Goal: Communication & Community: Answer question/provide support

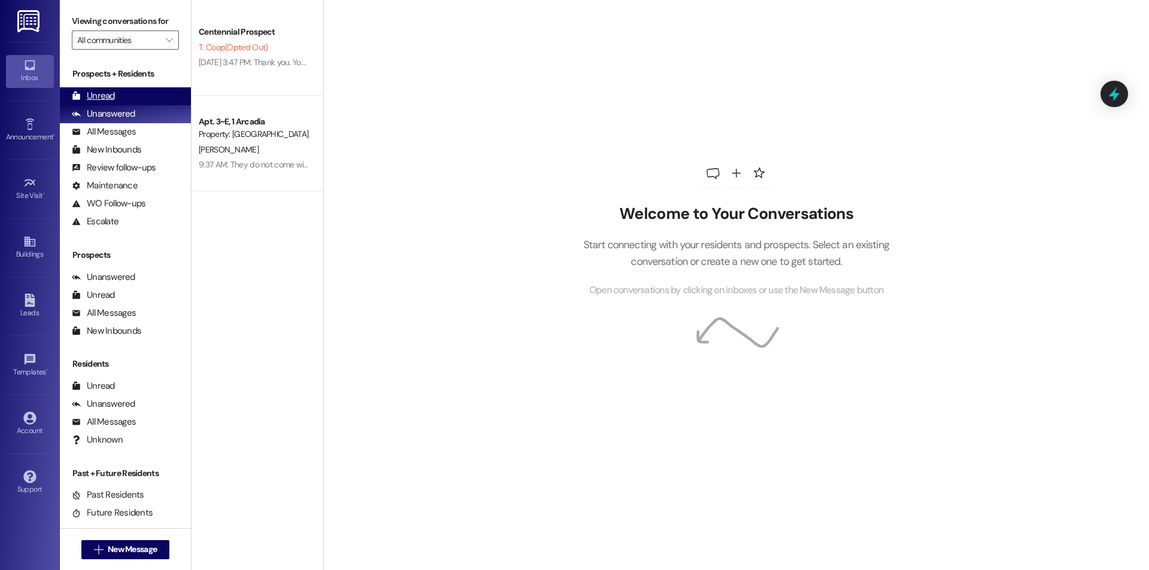
click at [150, 89] on div "Unread (0)" at bounding box center [125, 96] width 131 height 18
click at [125, 542] on button " New Message" at bounding box center [125, 549] width 89 height 19
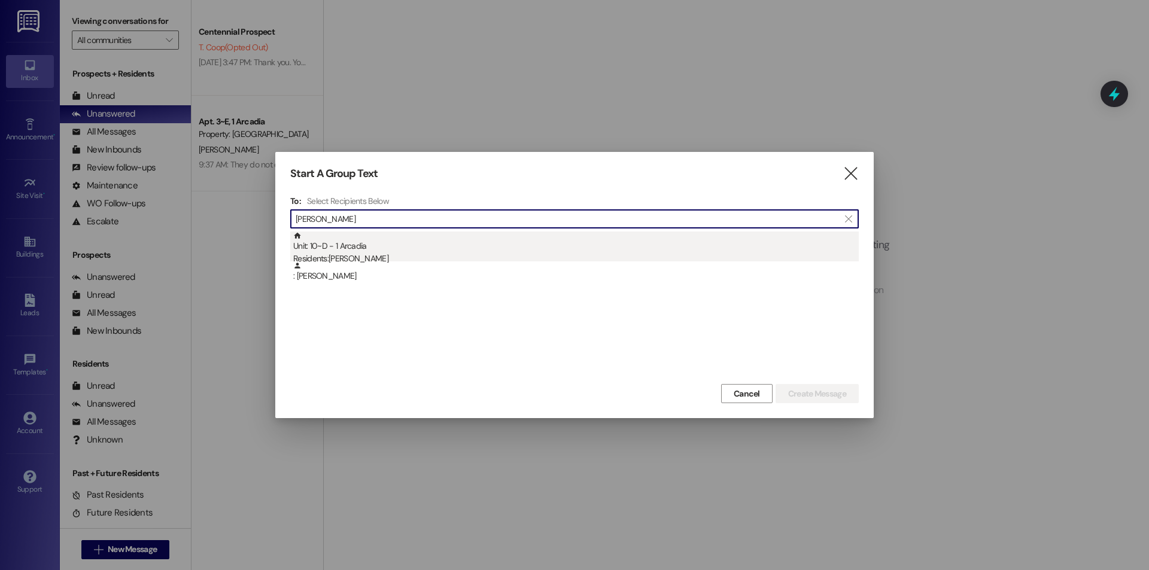
type input "david mar"
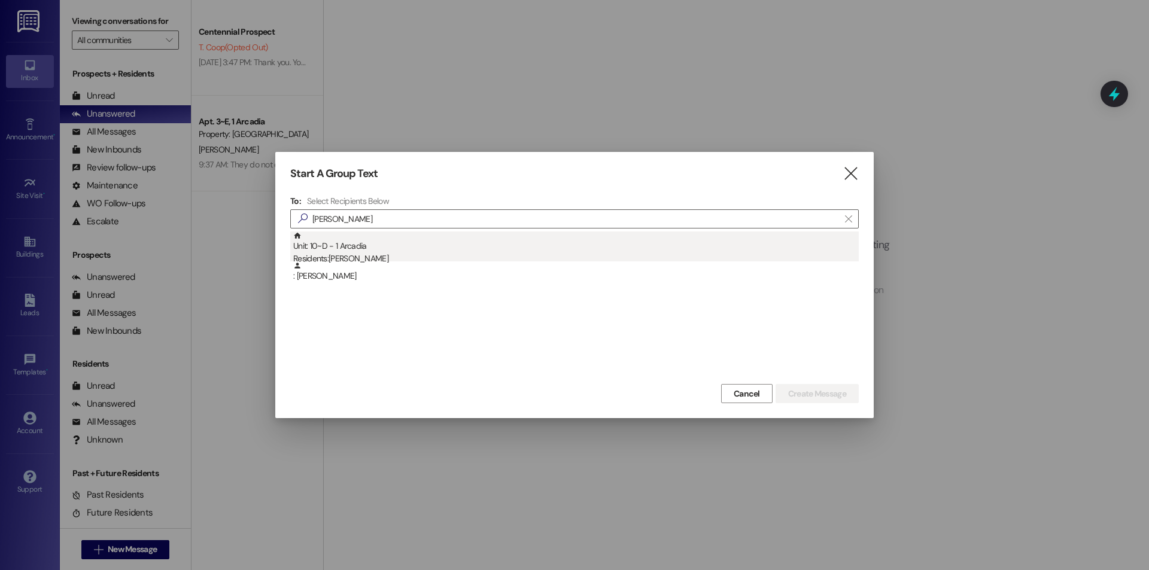
click at [442, 247] on div "Unit: 10~D - 1 Arcadia Residents: David Martinez Jr" at bounding box center [576, 249] width 566 height 34
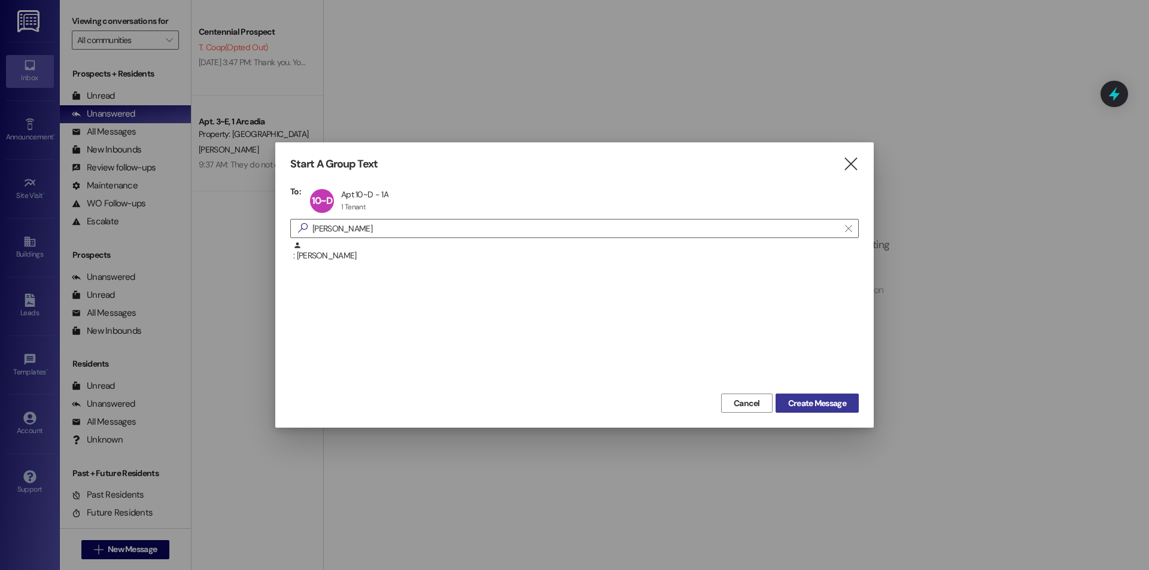
click at [813, 396] on button "Create Message" at bounding box center [817, 403] width 83 height 19
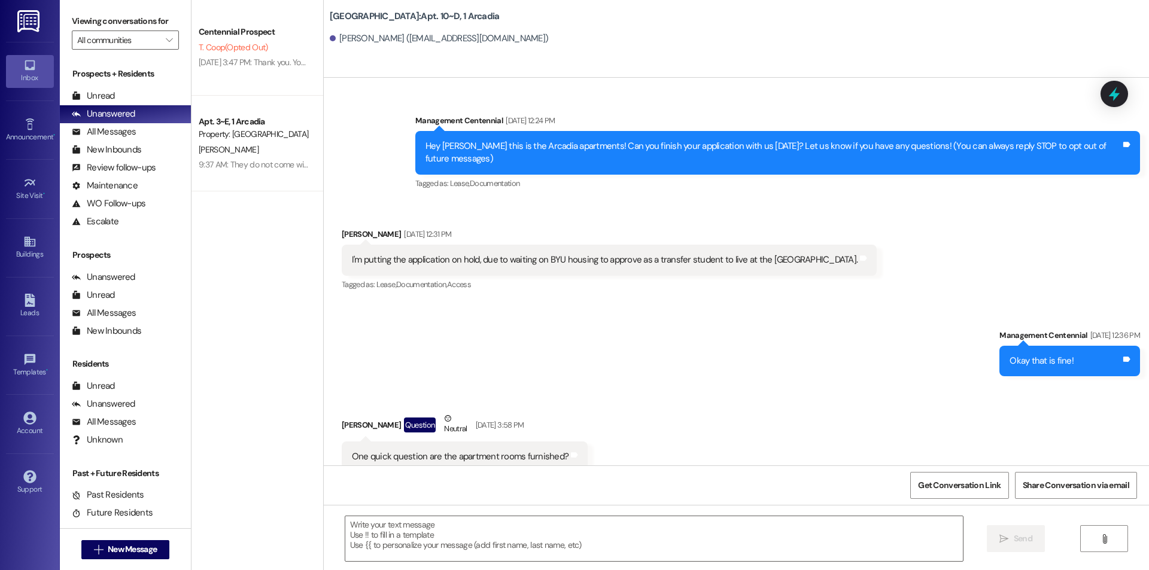
scroll to position [14367, 0]
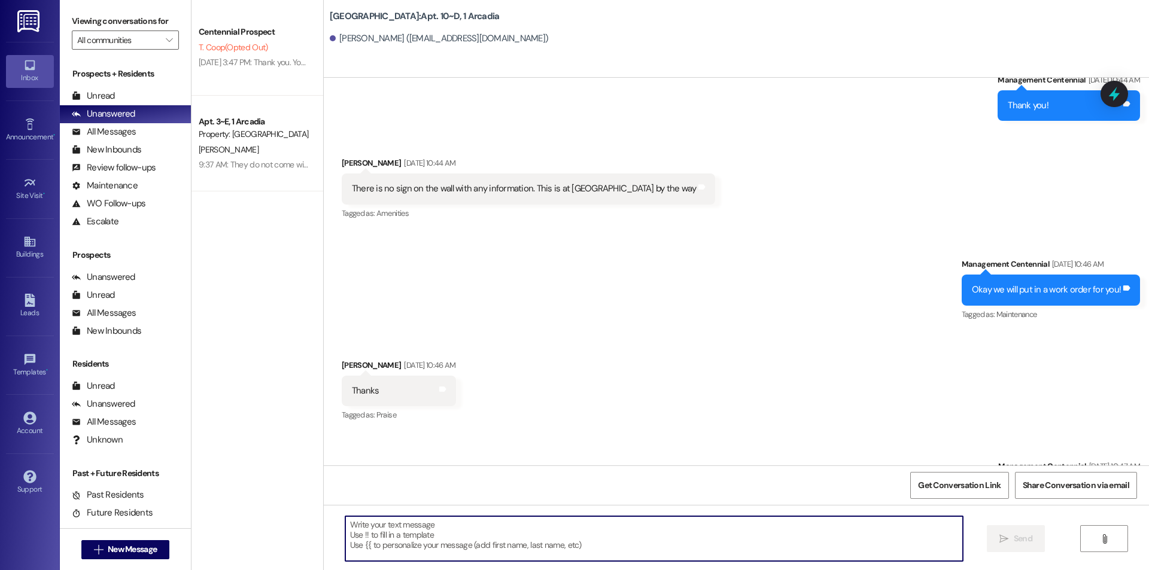
click at [482, 524] on textarea at bounding box center [654, 538] width 618 height 45
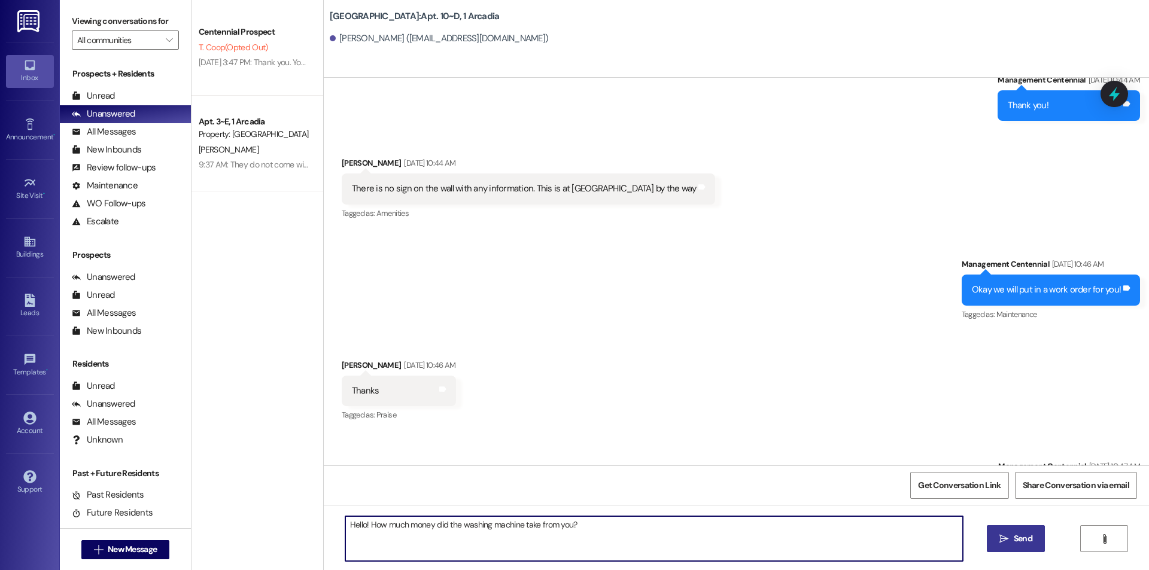
type textarea "Hello! How much money did the washing machine take from you?"
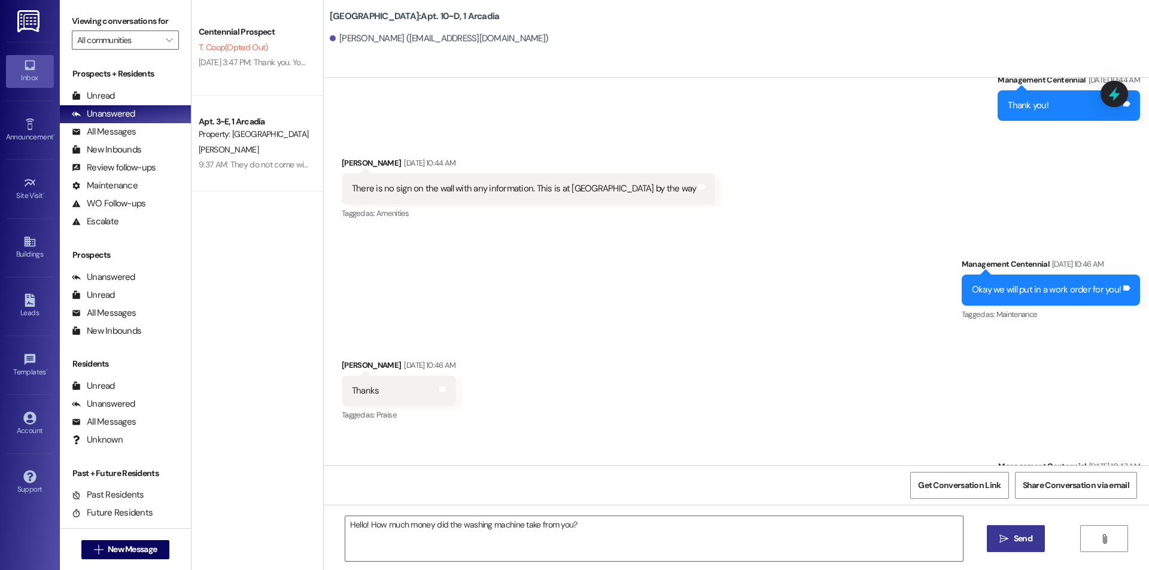
click at [1005, 542] on icon "" at bounding box center [1003, 539] width 9 height 10
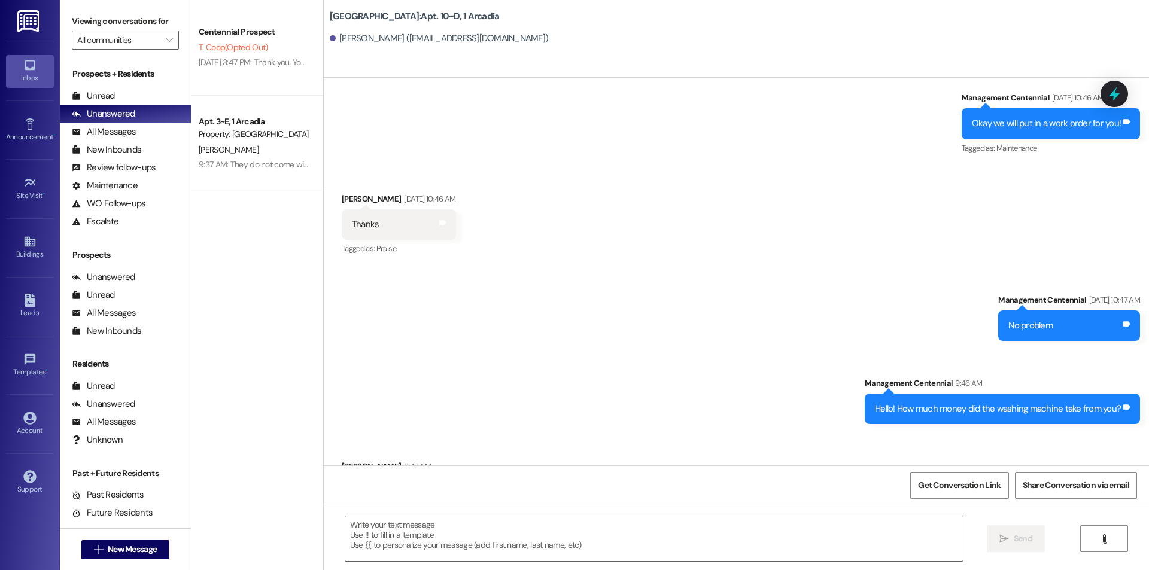
scroll to position [14534, 0]
click at [389, 527] on textarea at bounding box center [654, 538] width 618 height 45
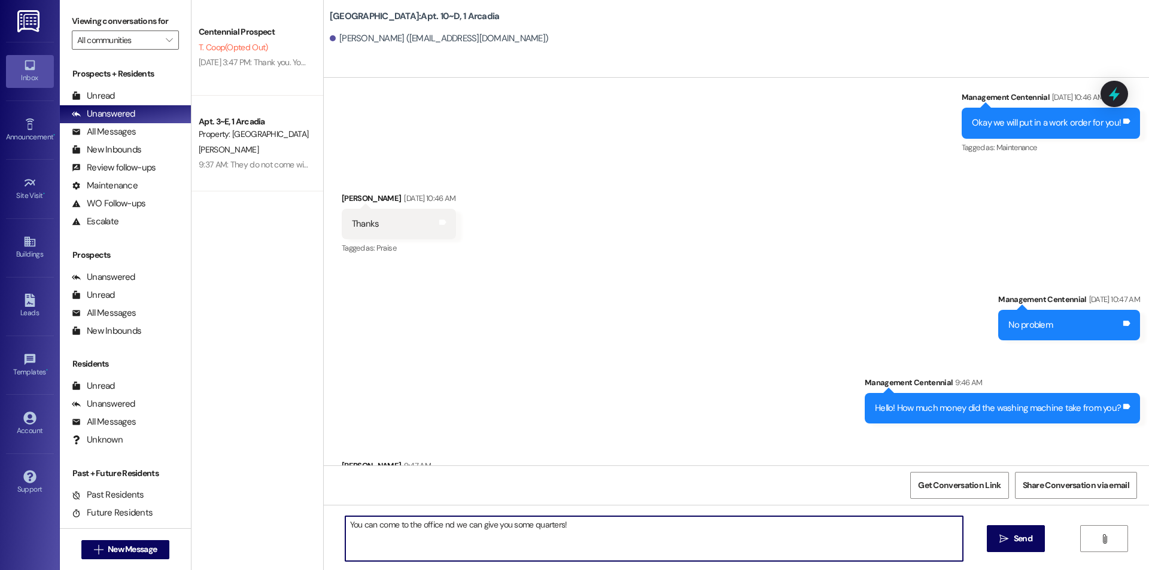
click at [436, 527] on textarea "You can come to the office nd we can give you some quarters!" at bounding box center [654, 538] width 618 height 45
click at [477, 521] on textarea "You can come to the office and we can give you some quarters!" at bounding box center [654, 538] width 618 height 45
type textarea "You can come to the office and we will give you some quarters!"
click at [1007, 534] on icon "" at bounding box center [1003, 539] width 9 height 10
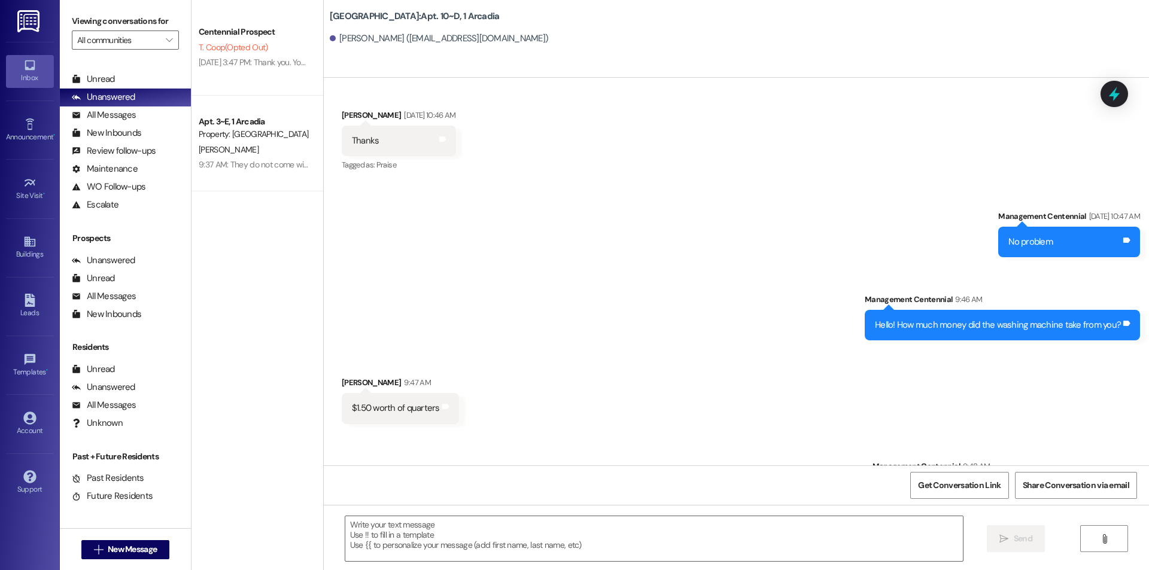
scroll to position [22, 0]
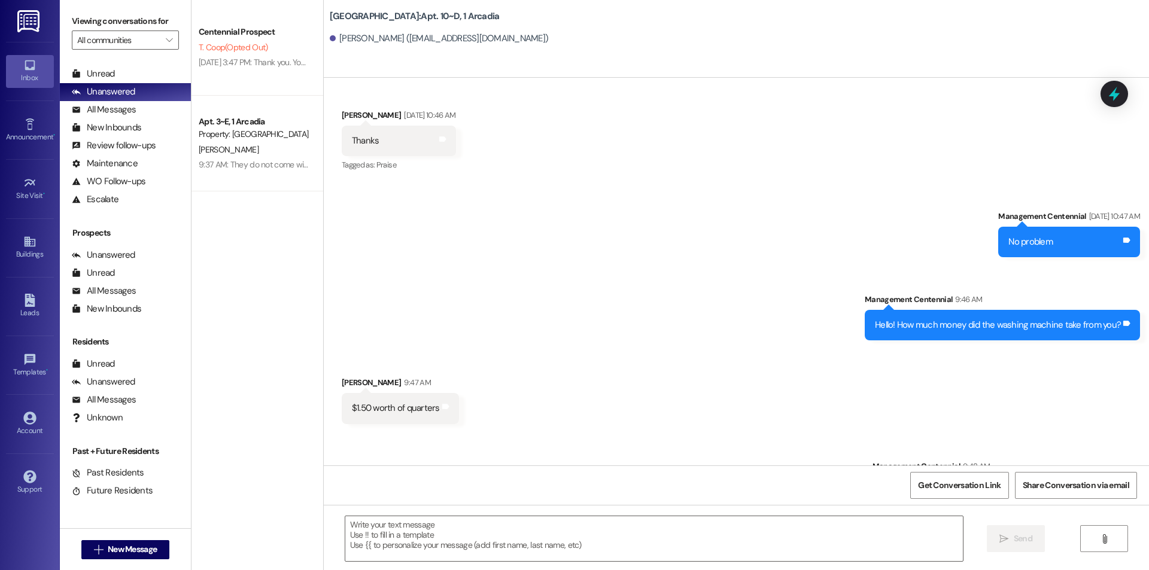
click at [131, 539] on div " New Message" at bounding box center [125, 550] width 89 height 30
click at [133, 540] on button " New Message" at bounding box center [125, 549] width 89 height 19
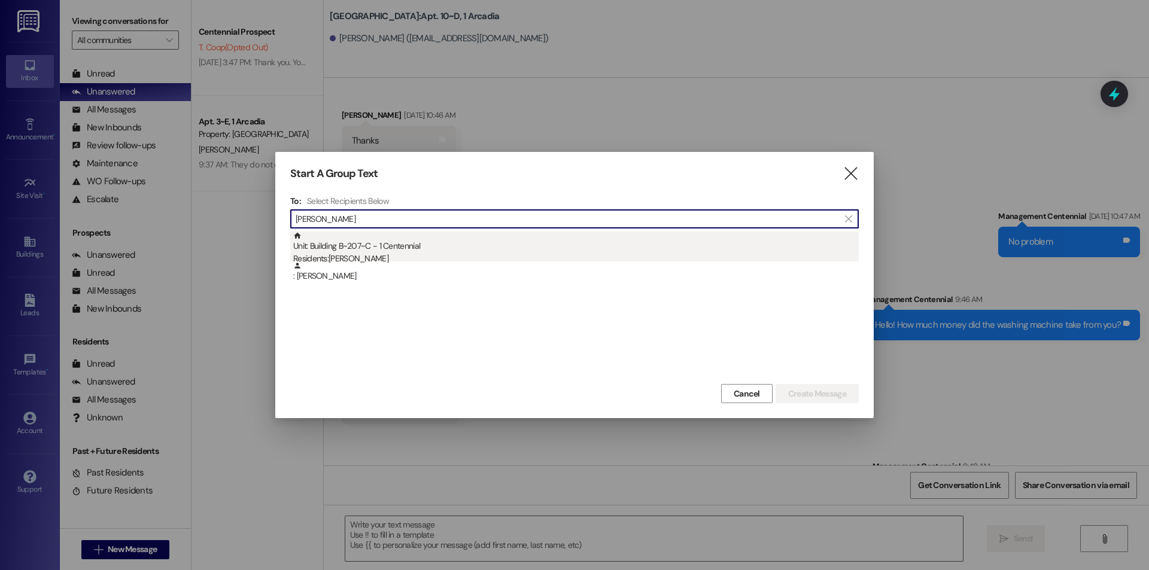
type input "jackson ward"
click at [400, 253] on div "Residents: Jackson Ward" at bounding box center [576, 259] width 566 height 13
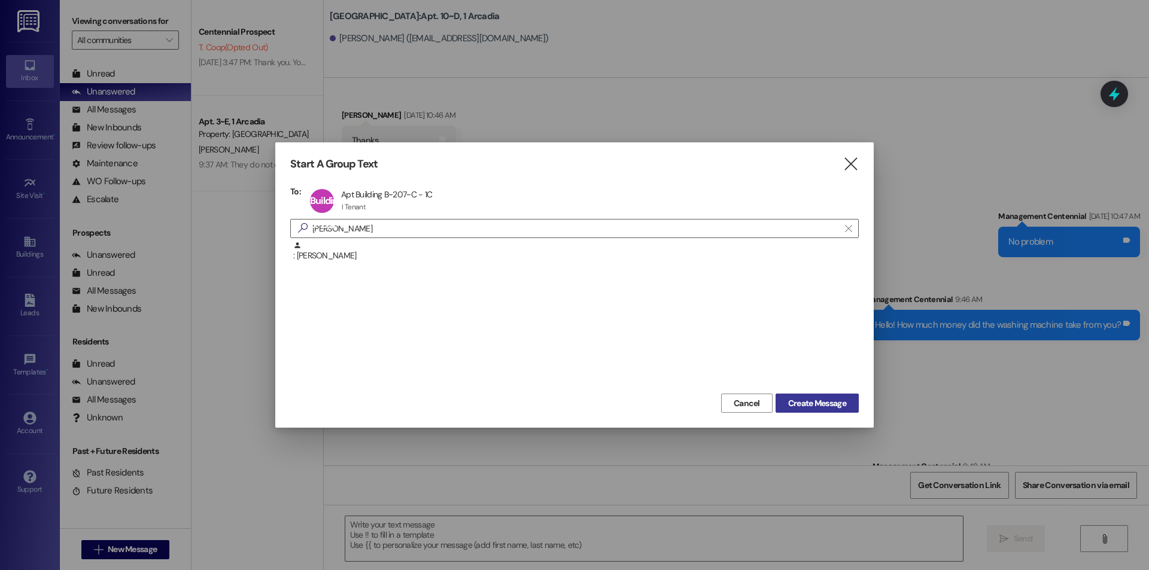
click at [838, 401] on span "Create Message" at bounding box center [817, 403] width 58 height 13
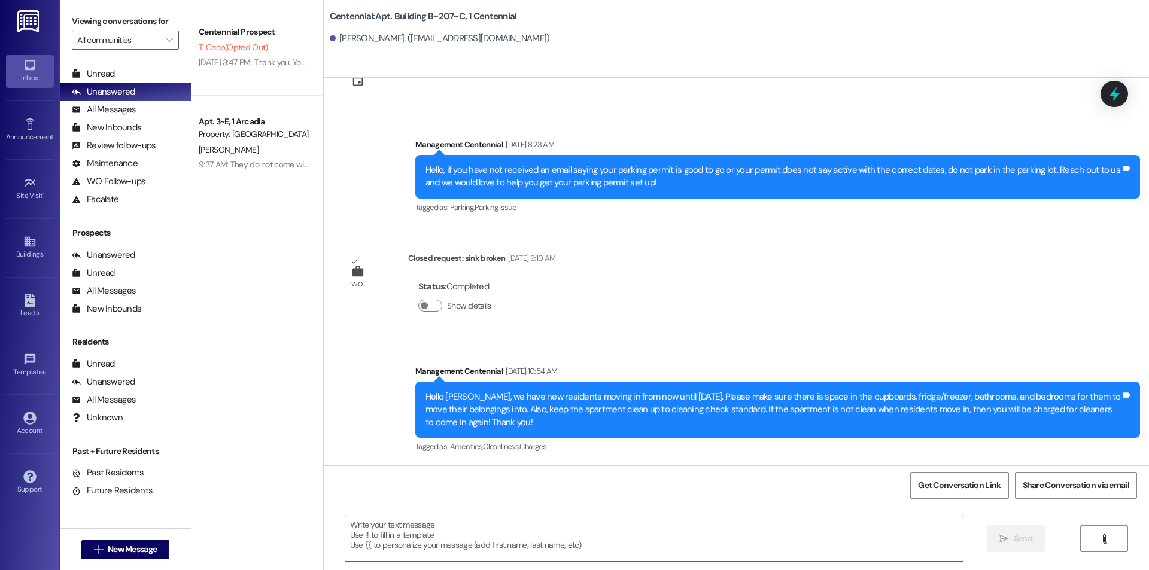
scroll to position [3977, 0]
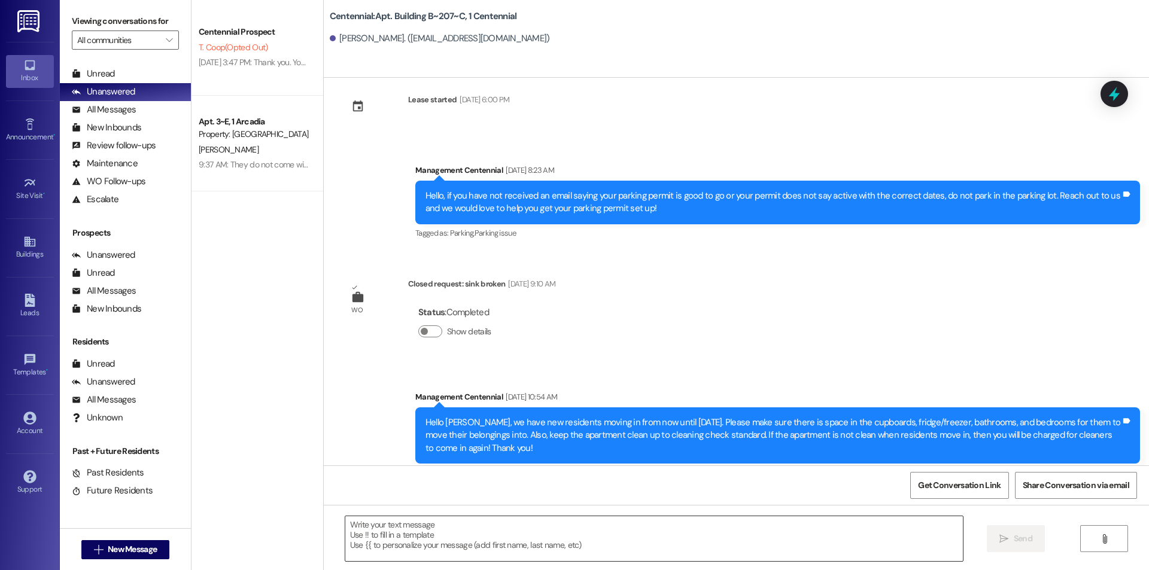
click at [472, 534] on textarea at bounding box center [654, 538] width 618 height 45
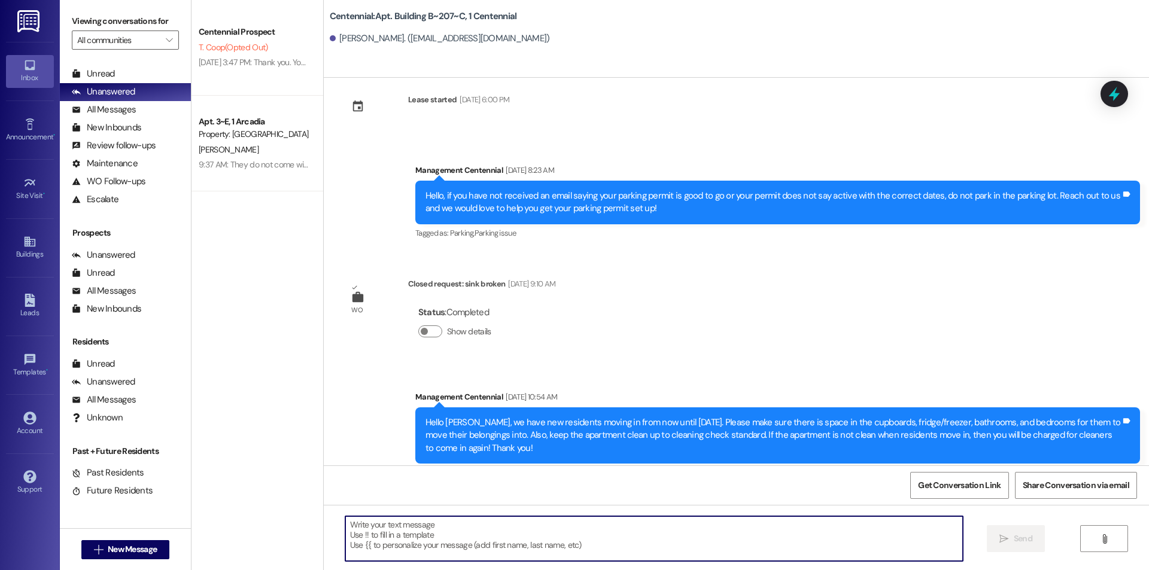
click at [454, 551] on textarea at bounding box center [654, 538] width 618 height 45
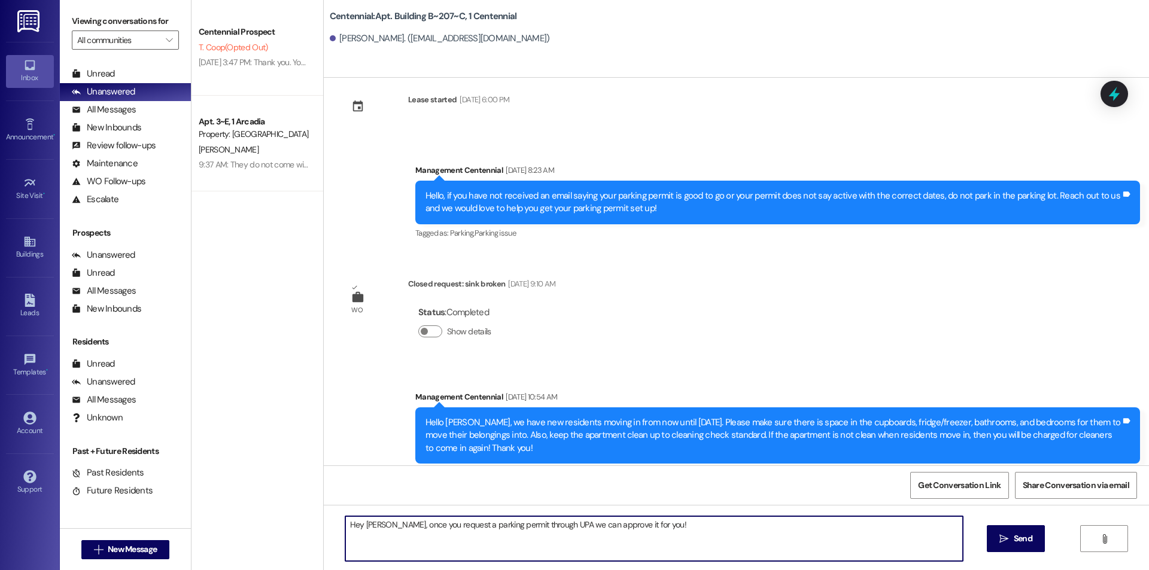
click at [359, 528] on textarea "Hey jackson, once you request a parking permit through UPA we can approve it fo…" at bounding box center [654, 538] width 618 height 45
type textarea "Hey Jackson, once you request a parking permit through UPA we can approve it fo…"
click at [1020, 539] on span "Send" at bounding box center [1023, 539] width 19 height 13
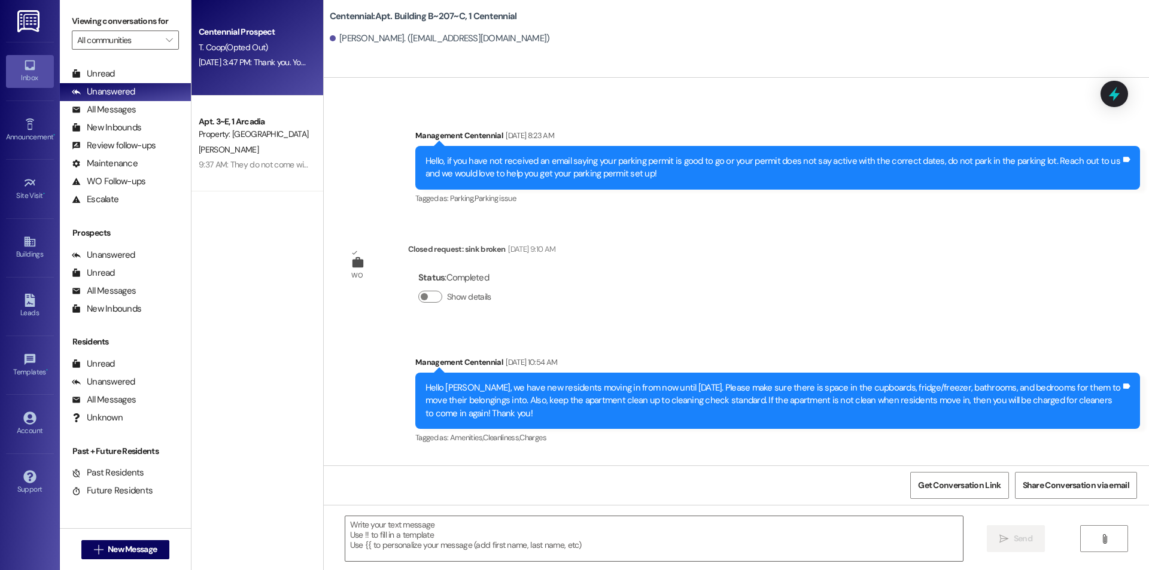
scroll to position [4060, 0]
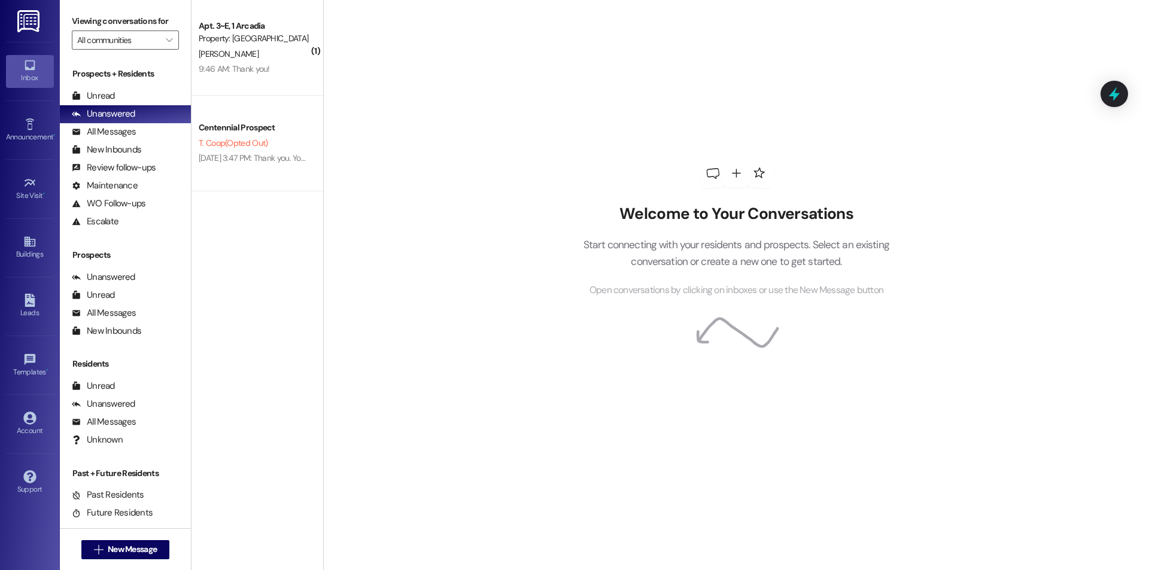
click at [104, 85] on div "Prospects + Residents Unread (0) Unread: Any message you haven't read yet will …" at bounding box center [125, 149] width 131 height 163
click at [105, 86] on div "Prospects + Residents Unread (0) Unread: Any message you haven't read yet will …" at bounding box center [125, 149] width 131 height 163
click at [104, 89] on div "Unread (0)" at bounding box center [125, 96] width 131 height 18
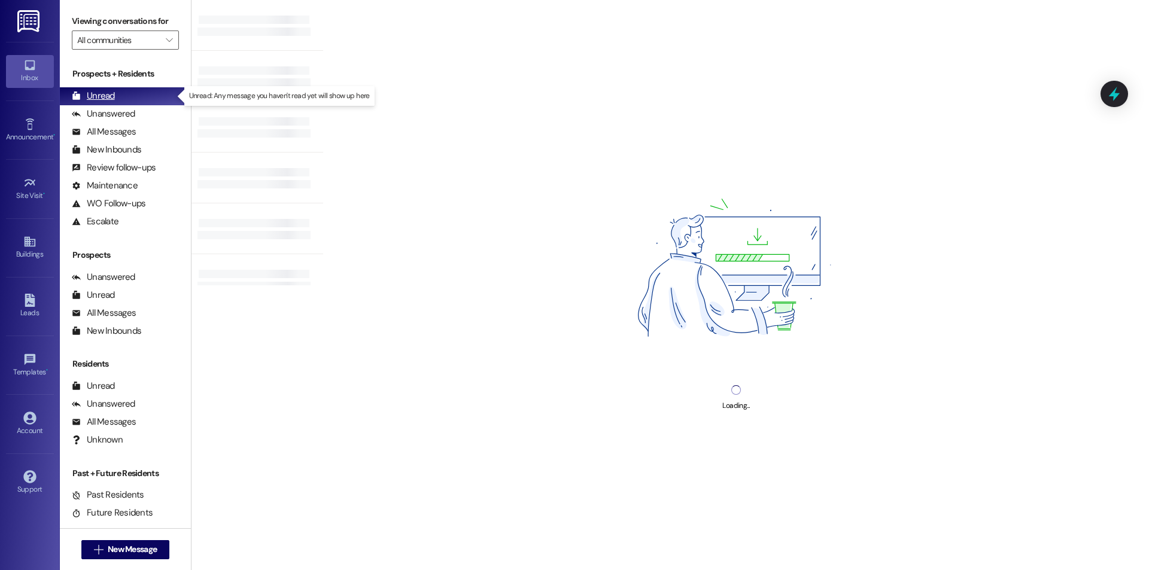
click at [105, 96] on div "Unread" at bounding box center [93, 96] width 43 height 13
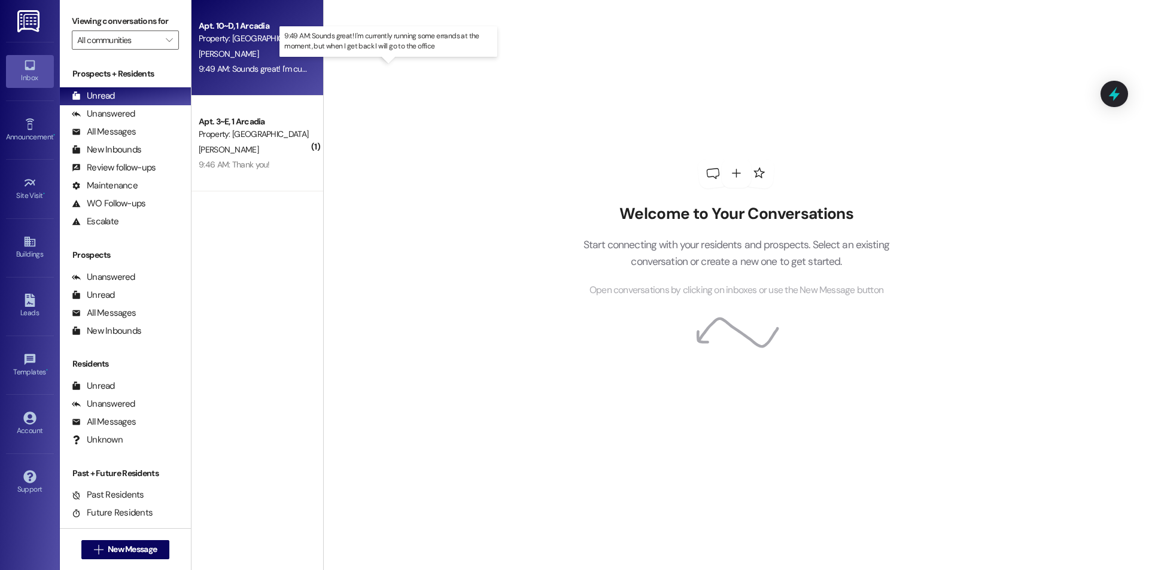
click at [239, 70] on div "9:49 AM: Sounds great! I'm currently running some errands at the moment, but wh…" at bounding box center [399, 68] width 400 height 11
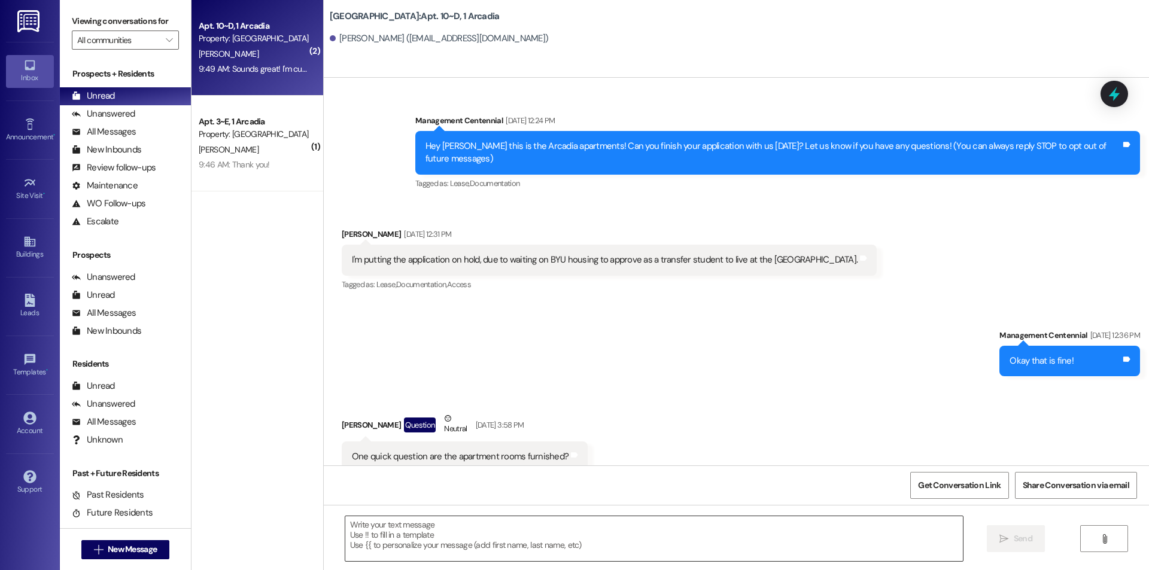
scroll to position [14736, 0]
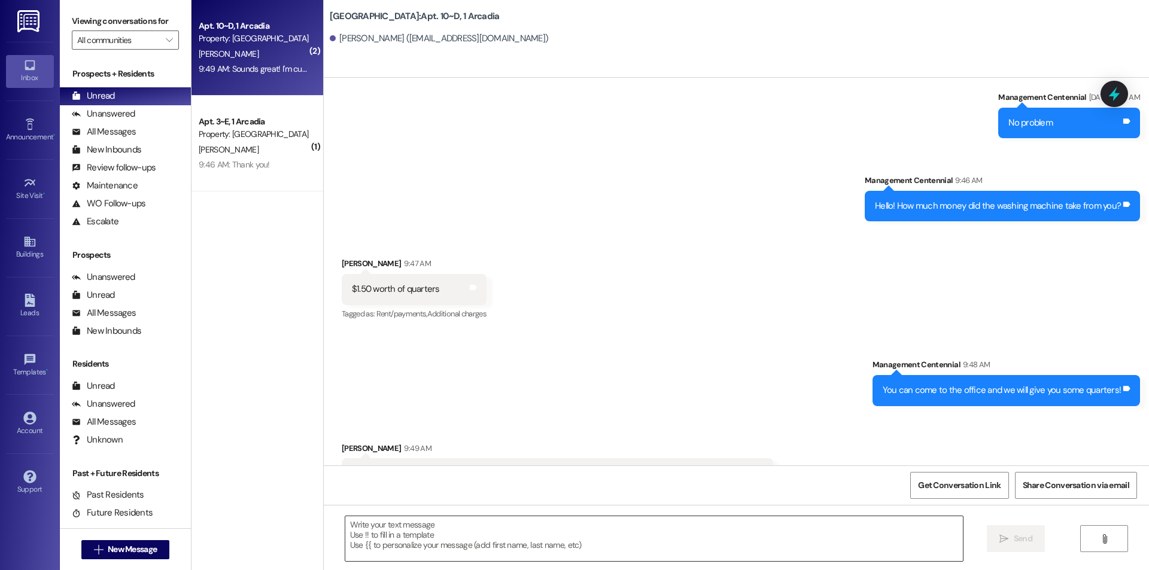
click at [397, 548] on textarea at bounding box center [654, 538] width 618 height 45
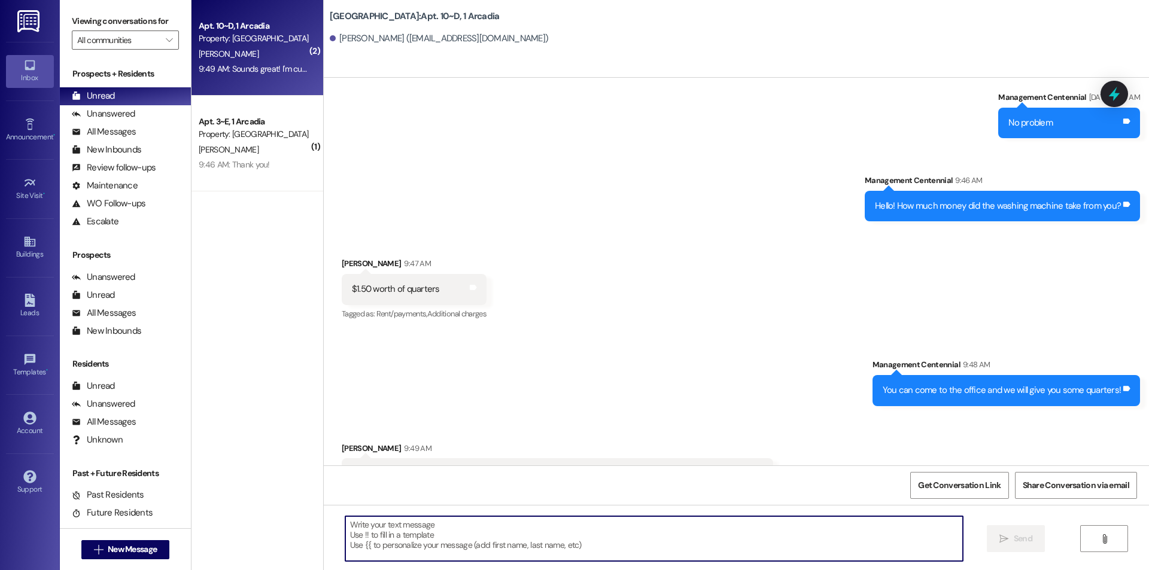
click at [411, 537] on textarea at bounding box center [654, 538] width 618 height 45
type textarea "Okay! See you then :)"
click at [1027, 531] on button " Send" at bounding box center [1016, 538] width 58 height 27
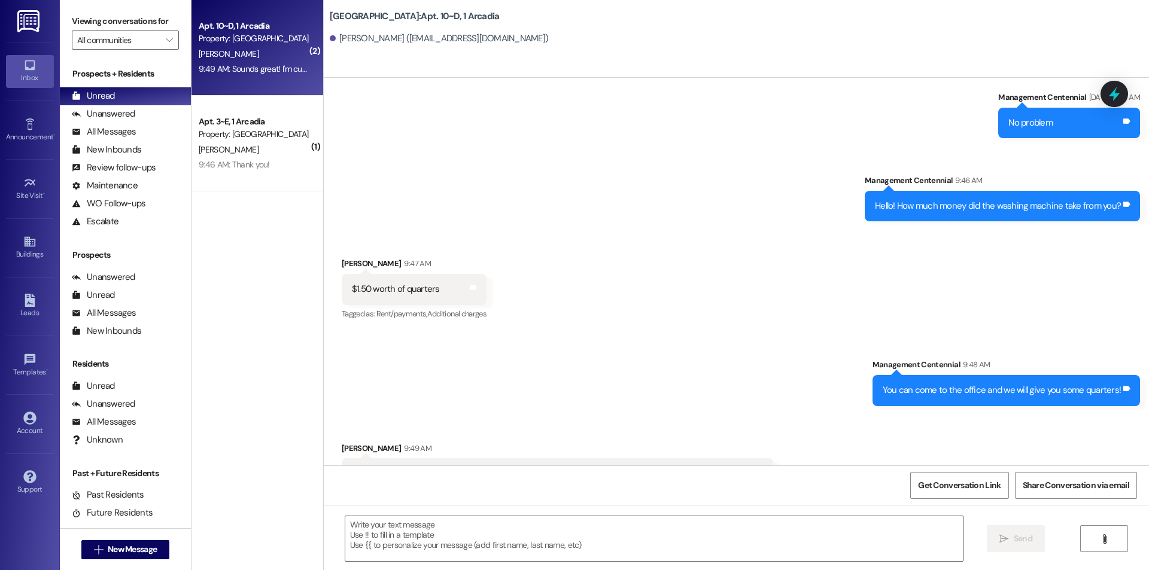
scroll to position [14736, 0]
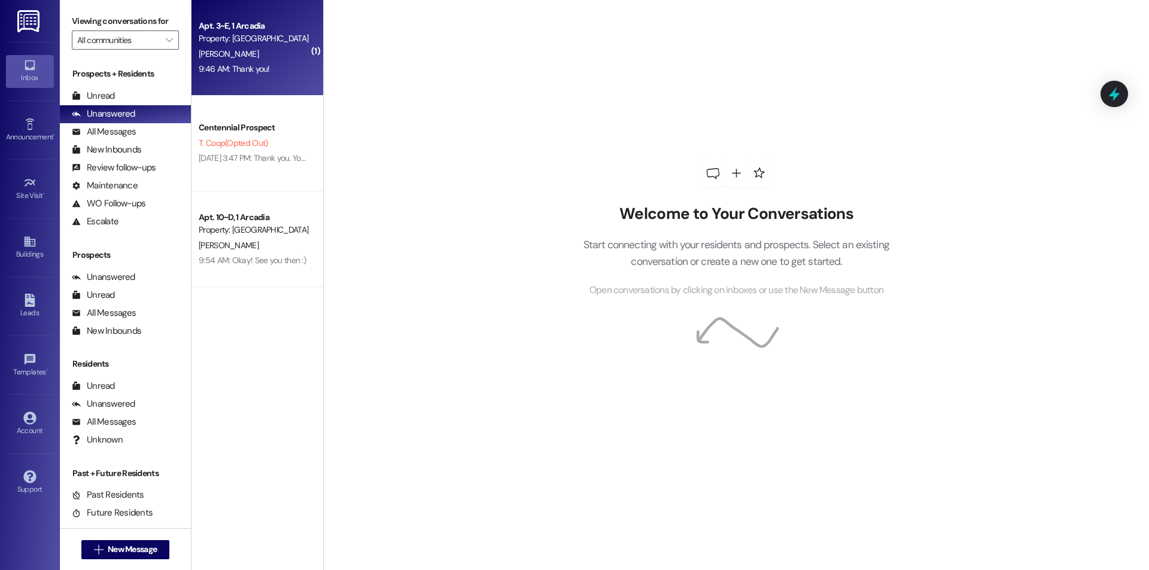
click at [276, 43] on div "Property: [GEOGRAPHIC_DATA]" at bounding box center [254, 38] width 111 height 13
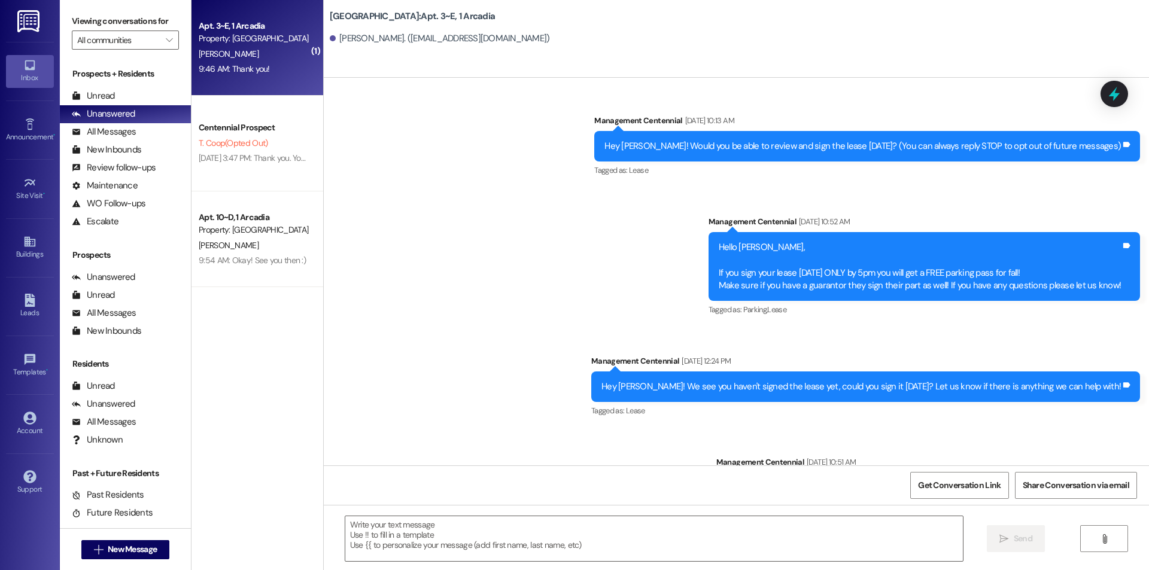
scroll to position [14322, 0]
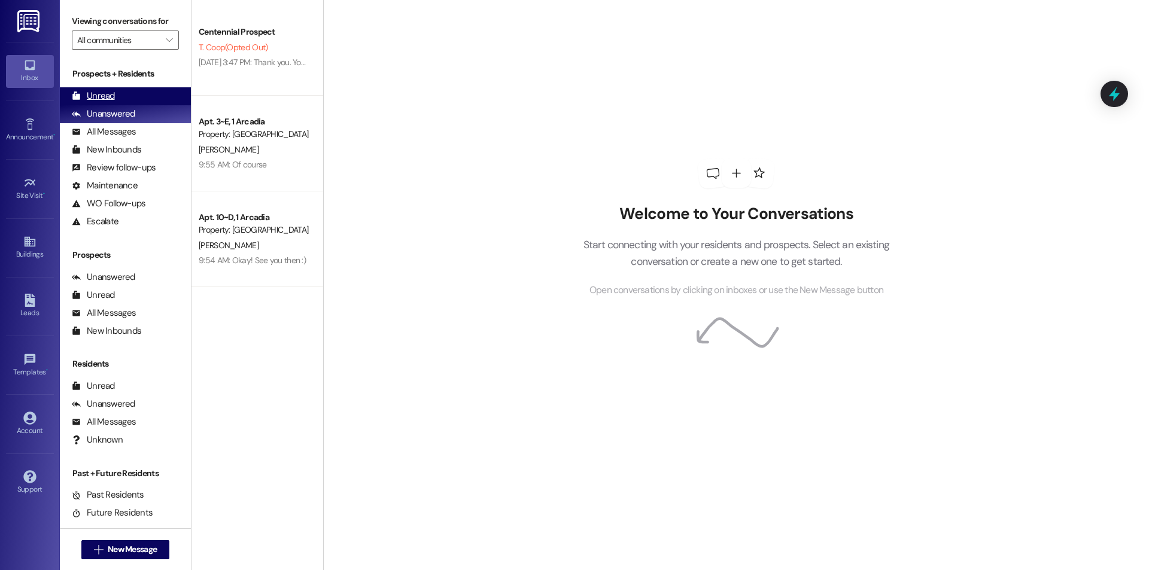
click at [135, 95] on div "Unread (0)" at bounding box center [125, 96] width 131 height 18
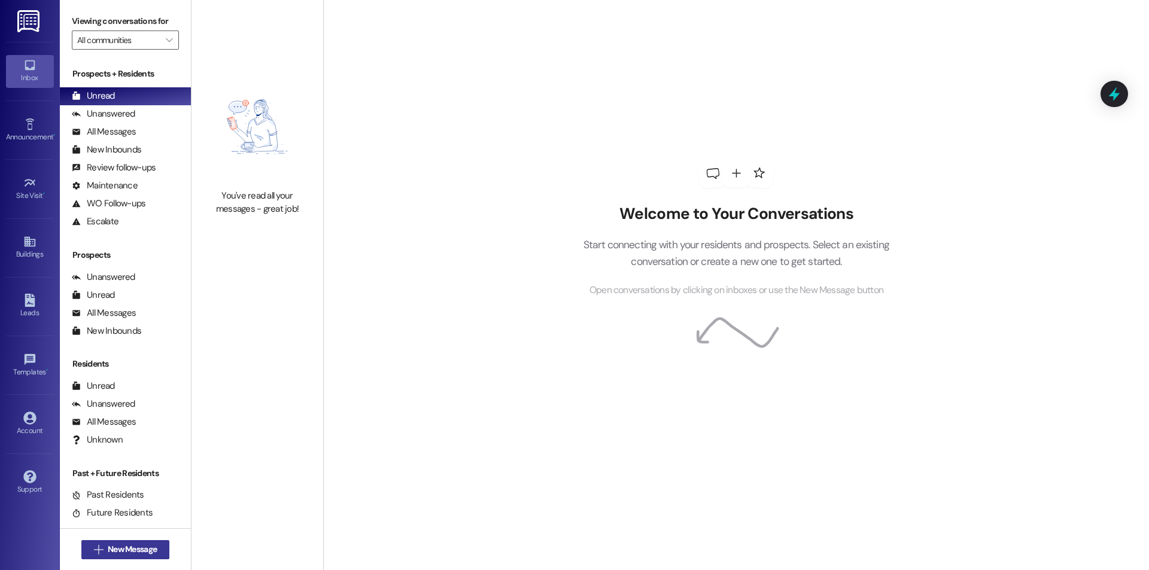
click at [122, 552] on span "New Message" at bounding box center [132, 549] width 49 height 13
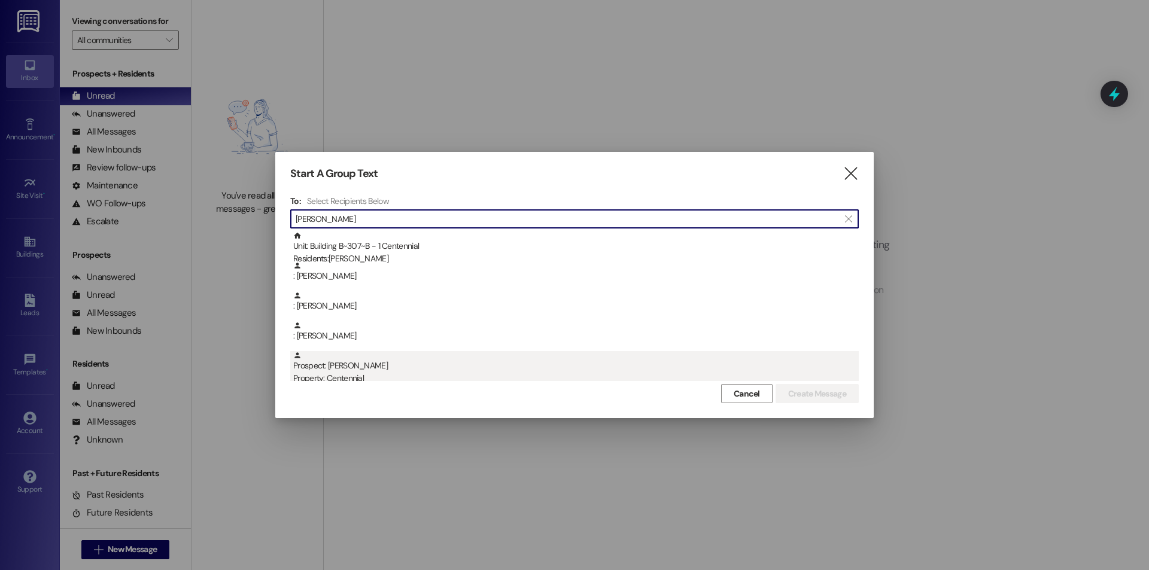
type input "[PERSON_NAME]"
click at [406, 366] on div "Prospect: [PERSON_NAME] Property: Centennial" at bounding box center [576, 368] width 566 height 34
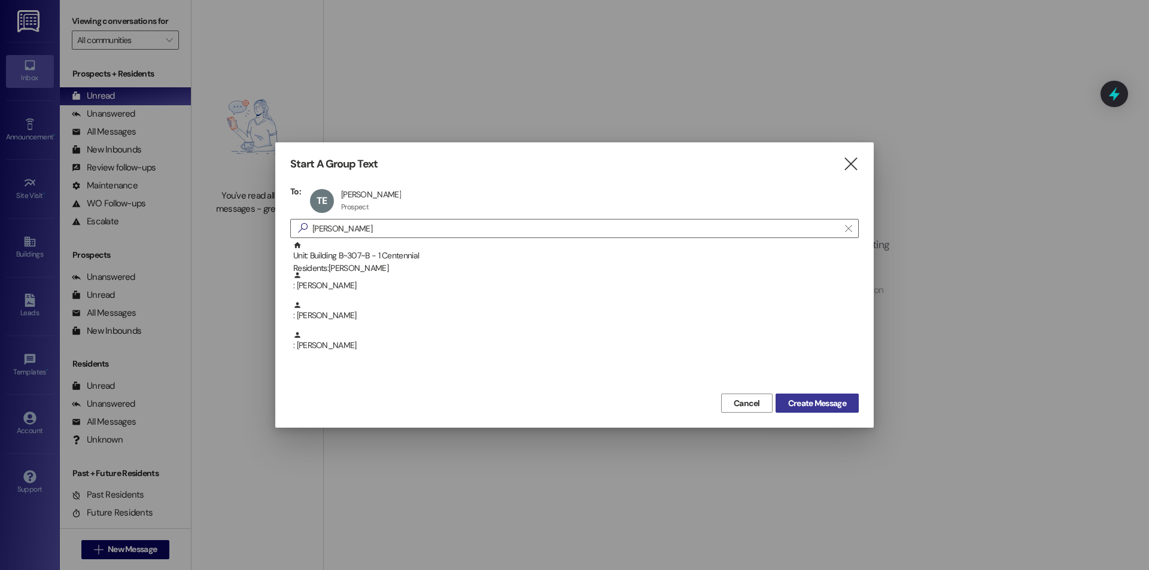
click at [801, 408] on span "Create Message" at bounding box center [817, 403] width 58 height 13
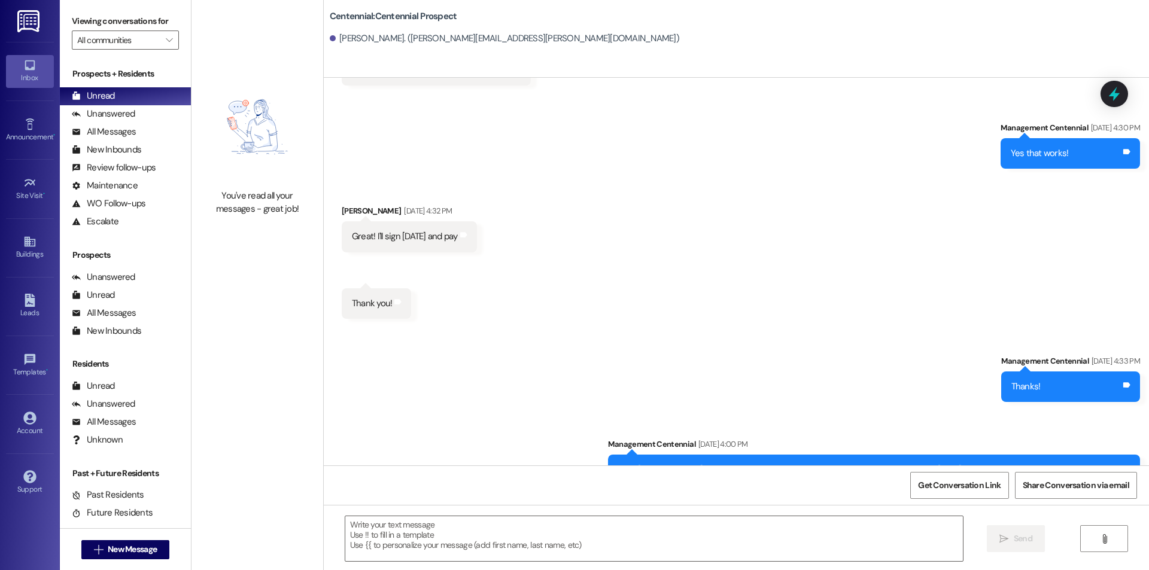
scroll to position [686, 0]
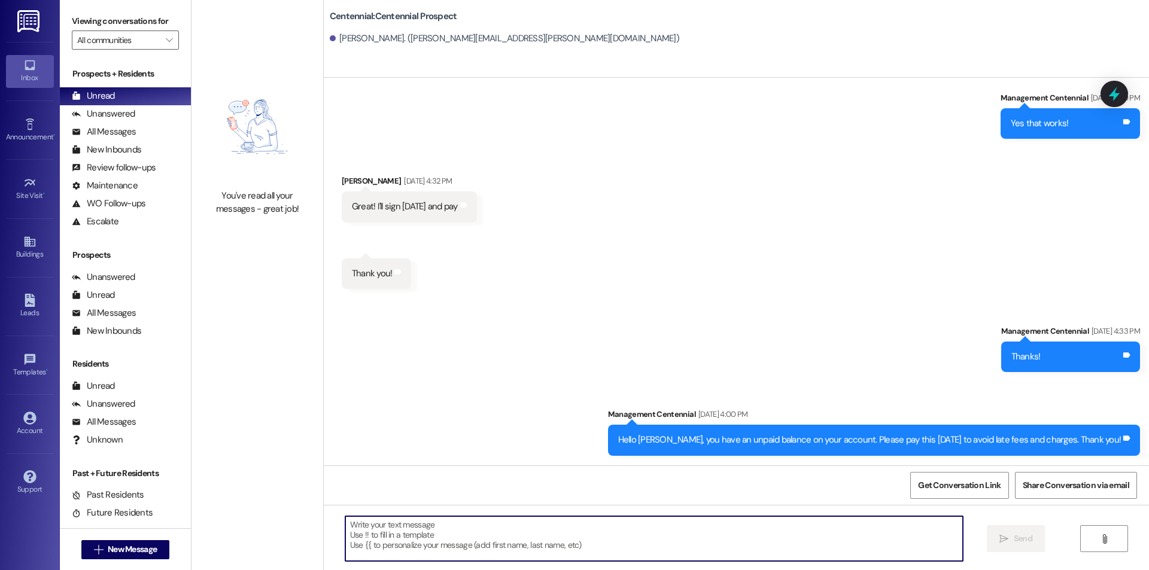
click at [452, 523] on textarea at bounding box center [654, 538] width 618 height 45
click at [369, 525] on textarea "[DOMAIN_NAME]" at bounding box center [654, 538] width 618 height 45
type textarea "[DOMAIN_NAME]"
click at [1030, 549] on button " Send" at bounding box center [1016, 538] width 58 height 27
